Goal: Navigation & Orientation: Go to known website

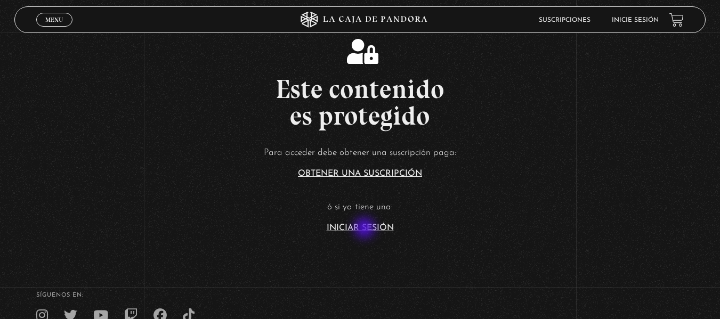
click at [365, 229] on link "Iniciar Sesión" at bounding box center [360, 228] width 67 height 9
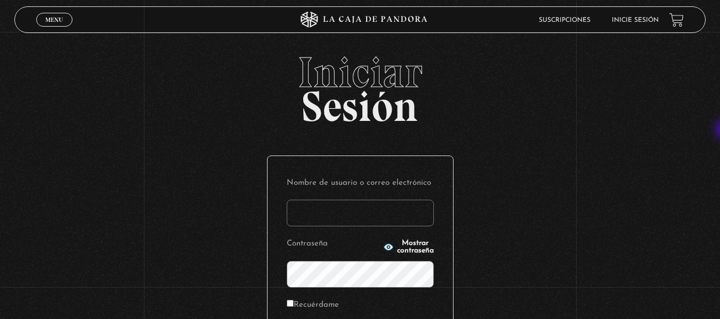
type input "Josheline19"
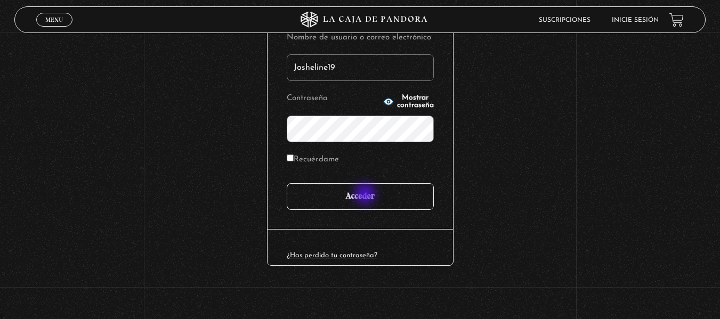
click at [366, 195] on input "Acceder" at bounding box center [360, 196] width 147 height 27
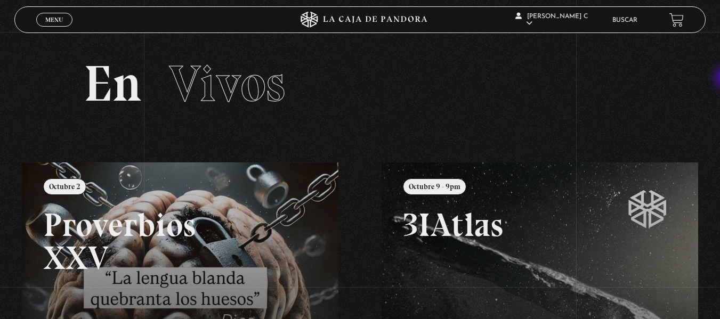
scroll to position [119, 0]
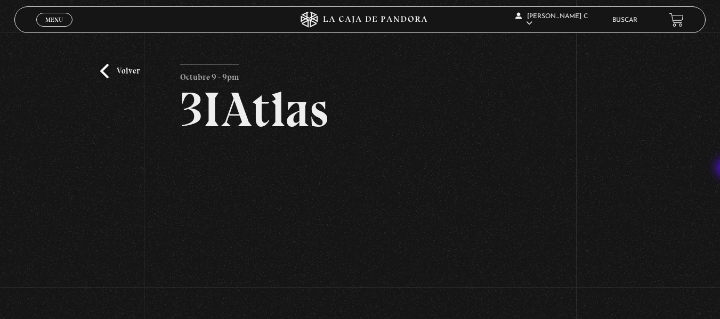
scroll to position [52, 0]
